Goal: Task Accomplishment & Management: Manage account settings

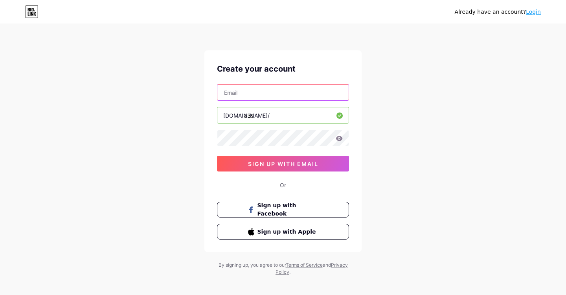
click at [279, 94] on input "text" at bounding box center [282, 92] width 131 height 16
paste input "[EMAIL_ADDRESS][DOMAIN_NAME]"
type input "[EMAIL_ADDRESS][DOMAIN_NAME]"
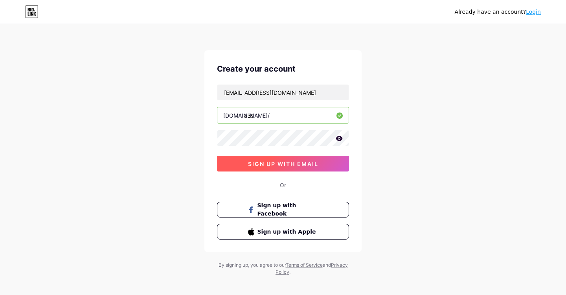
click at [274, 162] on span "sign up with email" at bounding box center [283, 163] width 70 height 7
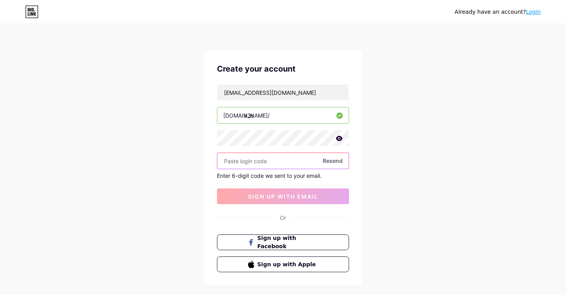
paste input "153214"
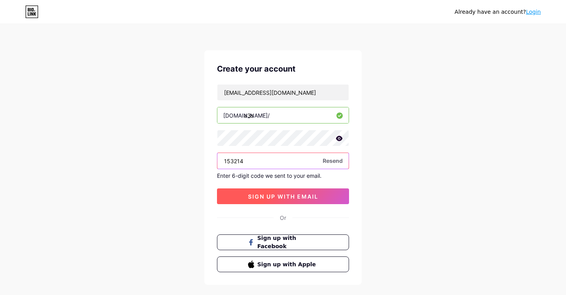
type input "153214"
click at [289, 197] on span "sign up with email" at bounding box center [283, 196] width 70 height 7
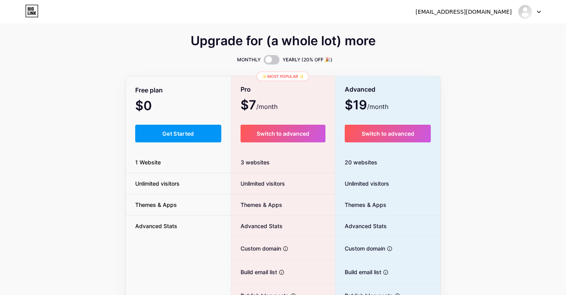
click at [127, 200] on li "Themes & Apps" at bounding box center [178, 204] width 105 height 21
click at [170, 132] on span "Get Started" at bounding box center [178, 133] width 32 height 7
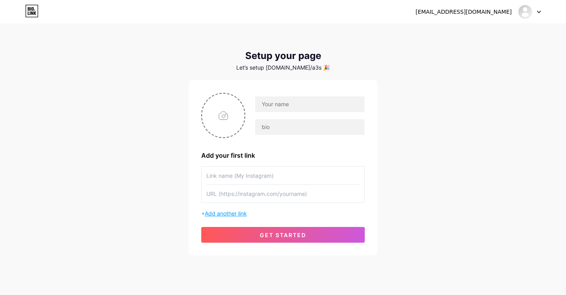
click at [235, 215] on span "Add another link" at bounding box center [226, 213] width 42 height 7
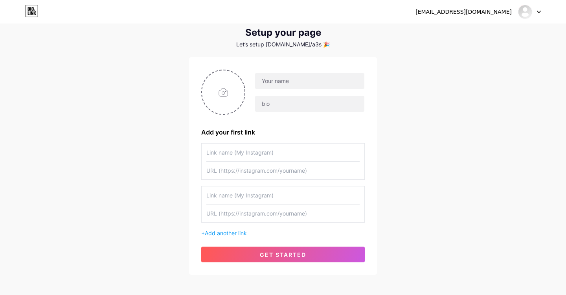
scroll to position [24, 0]
click at [283, 82] on input "text" at bounding box center [309, 81] width 109 height 16
type input "[EMAIL_ADDRESS][DOMAIN_NAME]"
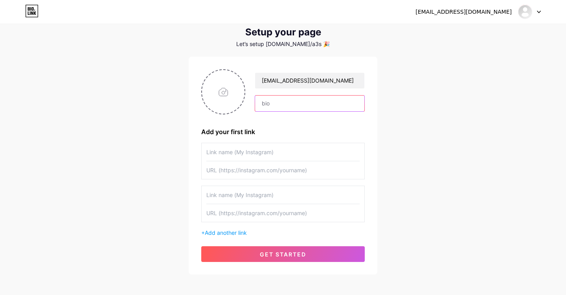
click at [292, 105] on input "text" at bounding box center [309, 104] width 109 height 16
click at [215, 108] on input "file" at bounding box center [223, 92] width 42 height 44
click at [228, 91] on input "file" at bounding box center [223, 92] width 42 height 44
type input "C:\fakepath\pfp.jpg"
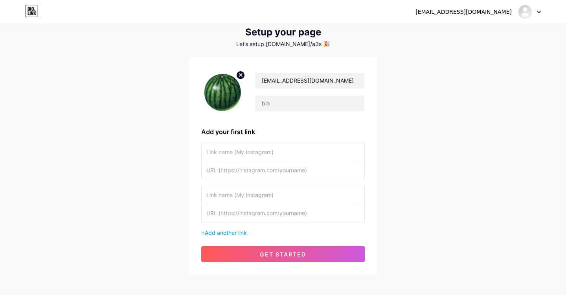
click at [253, 157] on input "text" at bounding box center [282, 152] width 153 height 18
click at [261, 160] on input "Pinterest" at bounding box center [282, 152] width 153 height 18
type input "Pinterest"
click at [261, 169] on input "text" at bounding box center [282, 170] width 153 height 18
paste input "[DOMAIN_NAME][URL]"
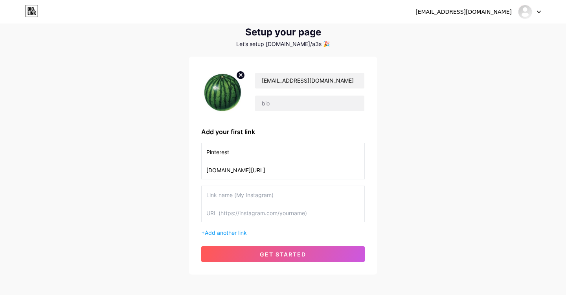
type input "[DOMAIN_NAME][URL]"
click at [272, 211] on input "text" at bounding box center [282, 213] width 153 height 18
click at [236, 215] on input "text" at bounding box center [282, 213] width 153 height 18
paste input "[DOMAIN_NAME][URL]"
type input "[DOMAIN_NAME][URL]"
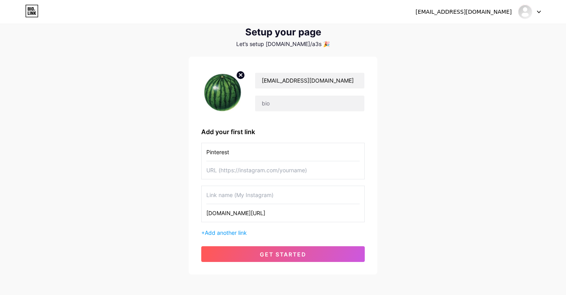
click at [251, 193] on input "text" at bounding box center [282, 195] width 153 height 18
type input "Redbubble"
click at [241, 171] on input "text" at bounding box center [282, 170] width 153 height 18
paste input "[URL][DOMAIN_NAME]"
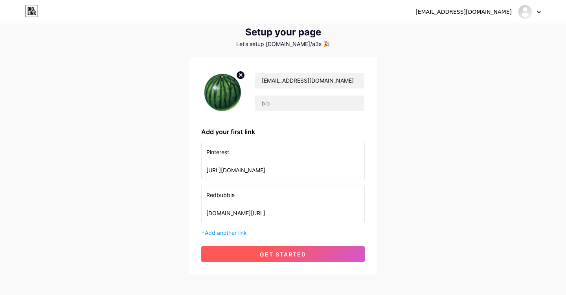
type input "[URL][DOMAIN_NAME]"
click at [300, 255] on span "get started" at bounding box center [283, 254] width 46 height 7
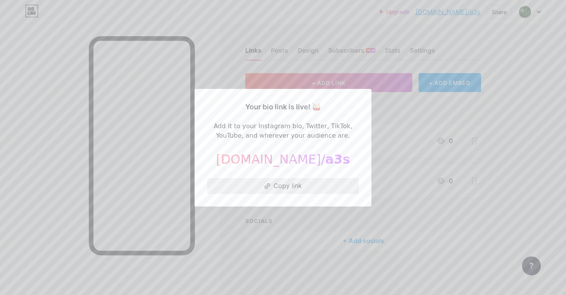
click at [296, 192] on button "Copy link" at bounding box center [283, 186] width 152 height 16
click at [547, 88] on div at bounding box center [283, 147] width 566 height 295
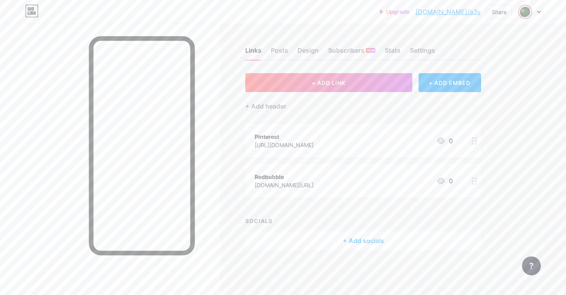
click at [526, 15] on img at bounding box center [525, 12] width 13 height 13
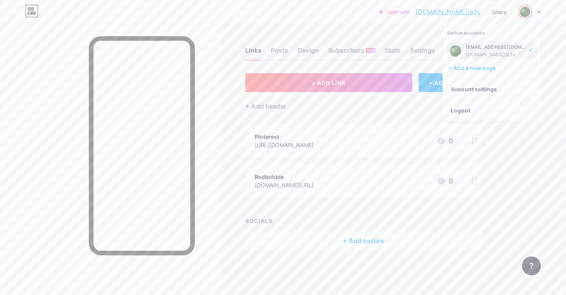
click at [526, 159] on div "Upgrade [DOMAIN_NAME]/a3s [DOMAIN_NAME]/a3s Share Switch accounts [EMAIL_ADDRES…" at bounding box center [283, 147] width 566 height 295
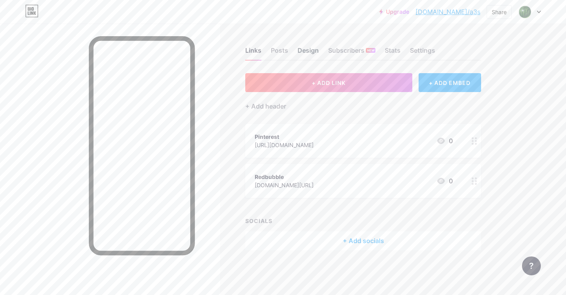
click at [299, 52] on div "Design" at bounding box center [308, 53] width 21 height 14
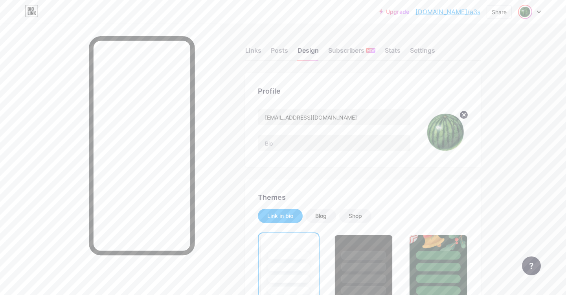
click at [523, 15] on img at bounding box center [525, 12] width 13 height 13
click at [482, 89] on link "Account settings" at bounding box center [491, 89] width 97 height 21
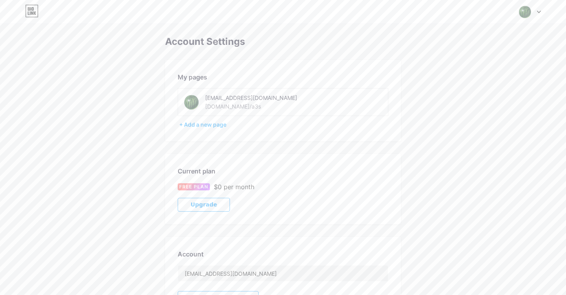
click at [230, 99] on div "[EMAIL_ADDRESS][DOMAIN_NAME]" at bounding box center [260, 98] width 111 height 8
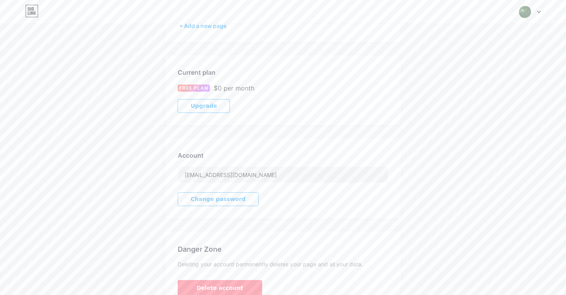
scroll to position [121, 0]
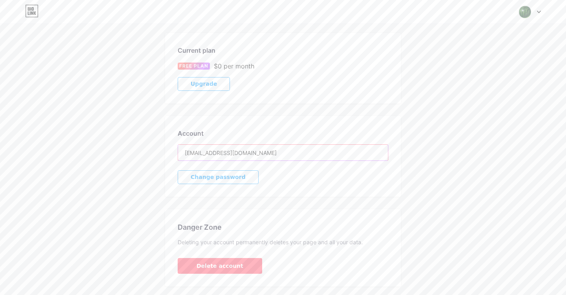
click at [276, 154] on input "[EMAIL_ADDRESS][DOMAIN_NAME]" at bounding box center [283, 153] width 210 height 16
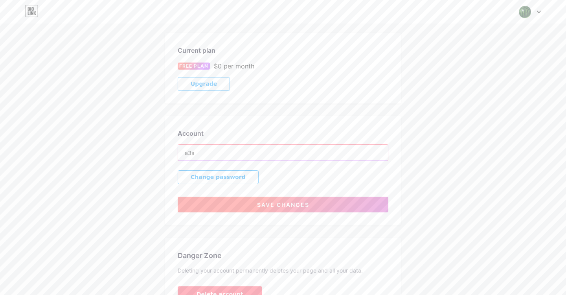
type input "a3s"
click at [272, 208] on span "Save changes" at bounding box center [283, 204] width 52 height 7
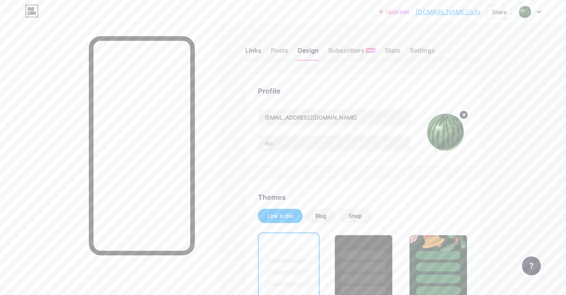
click at [255, 49] on div "Links" at bounding box center [253, 53] width 16 height 14
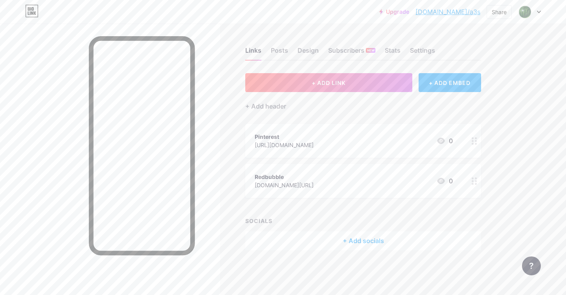
click at [409, 13] on link "Upgrade" at bounding box center [394, 12] width 30 height 6
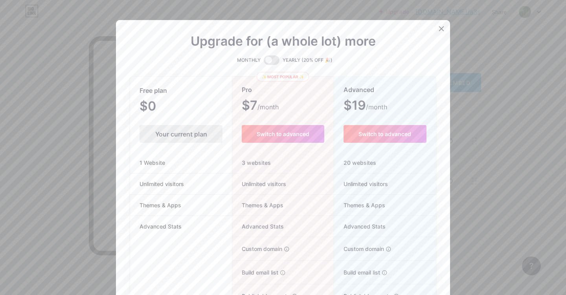
click at [439, 28] on icon at bounding box center [441, 29] width 6 height 6
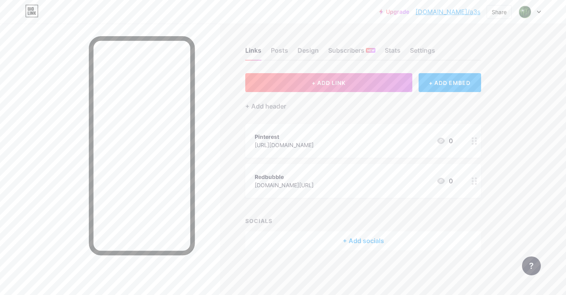
click at [472, 11] on link "[DOMAIN_NAME]/a3s" at bounding box center [447, 11] width 65 height 9
